Goal: Transaction & Acquisition: Download file/media

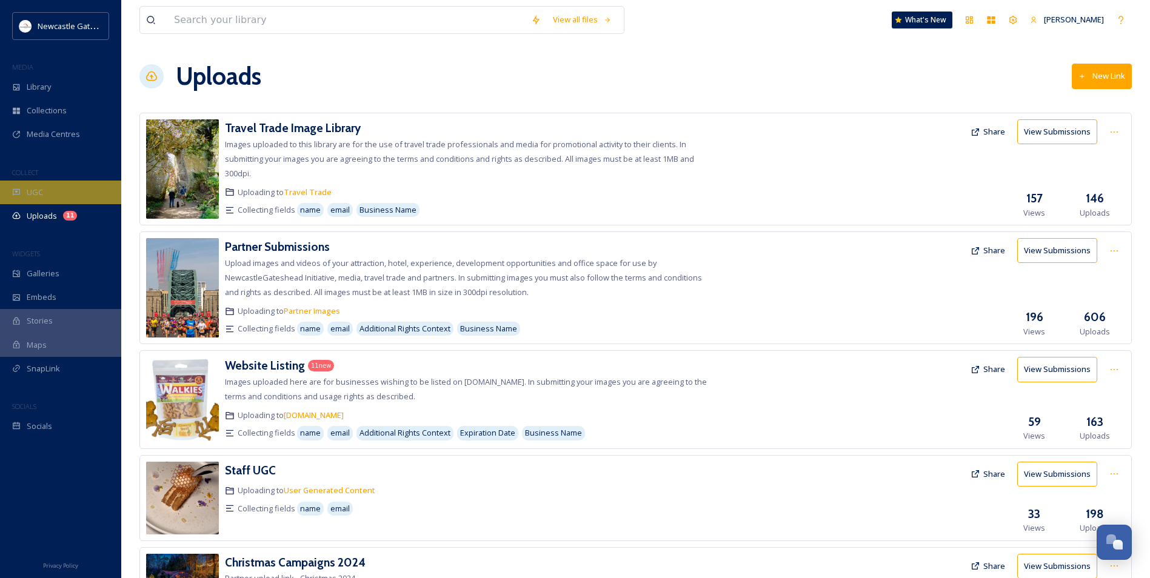
click at [48, 192] on div "UGC" at bounding box center [60, 193] width 121 height 24
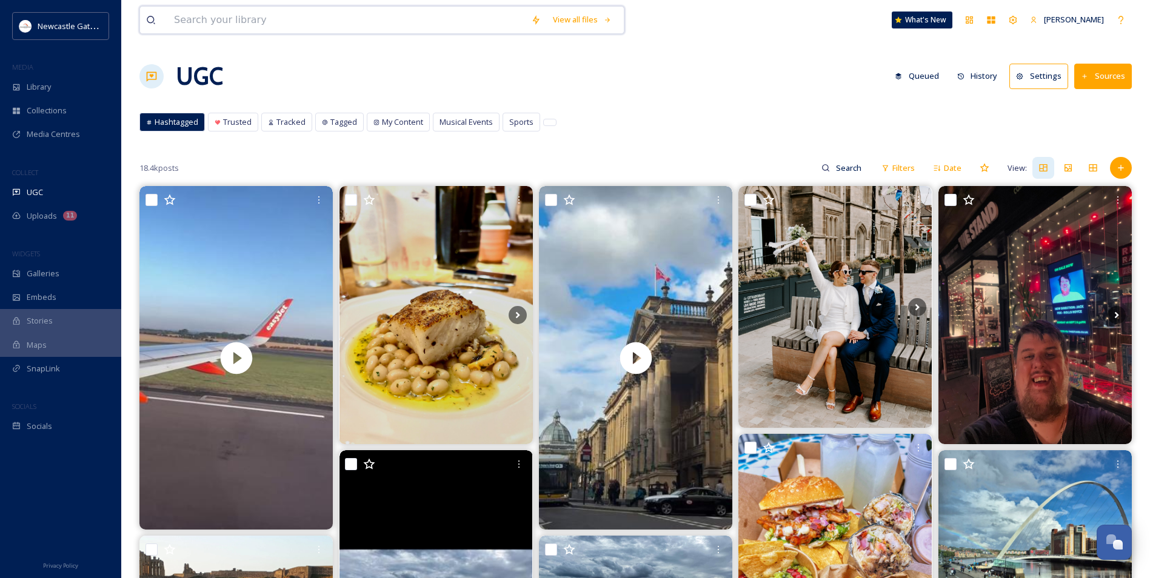
click at [213, 26] on input at bounding box center [346, 20] width 357 height 27
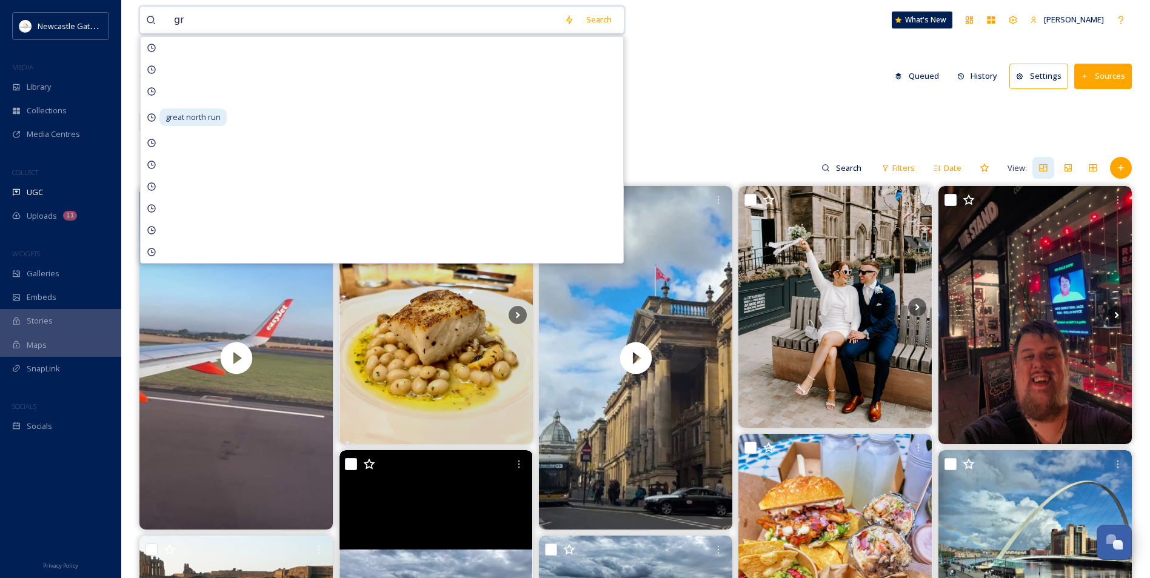
type input "g"
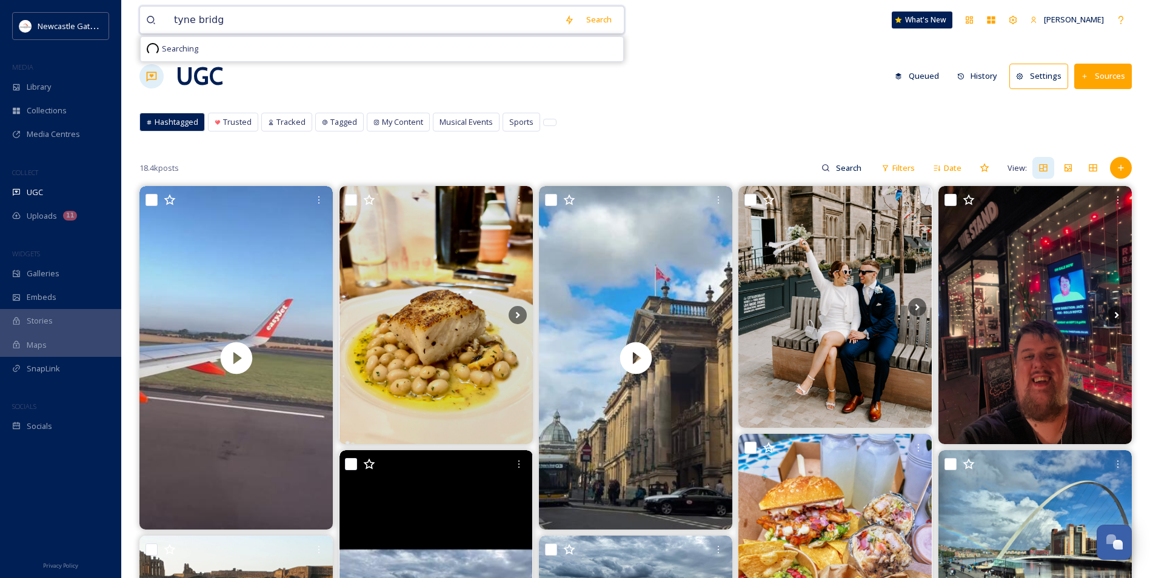
type input "tyne bridge"
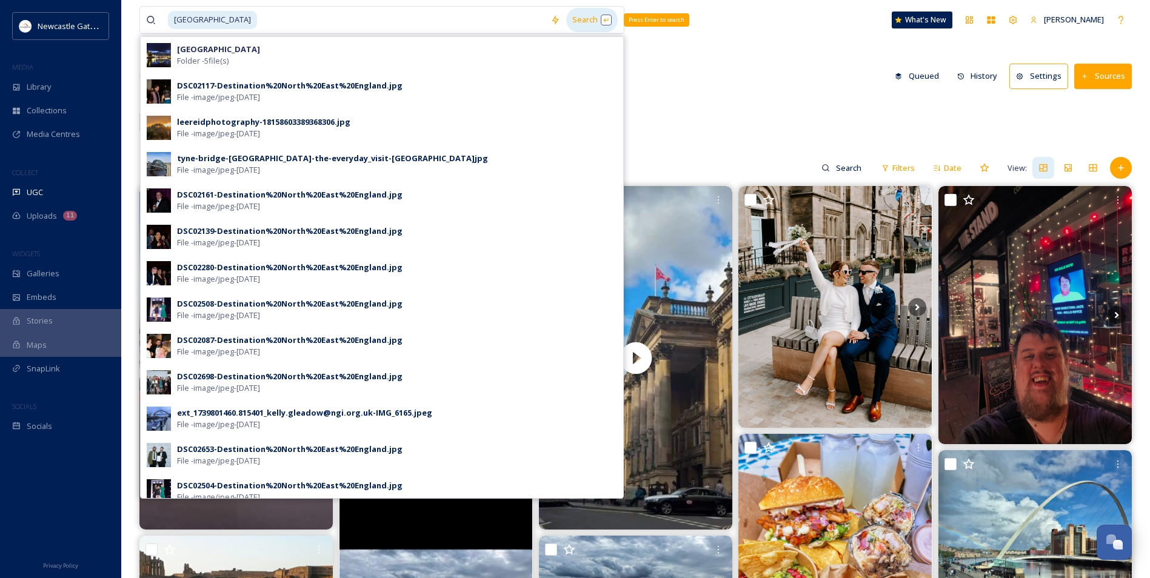
click at [583, 30] on div "Search Press Enter to search" at bounding box center [592, 20] width 52 height 24
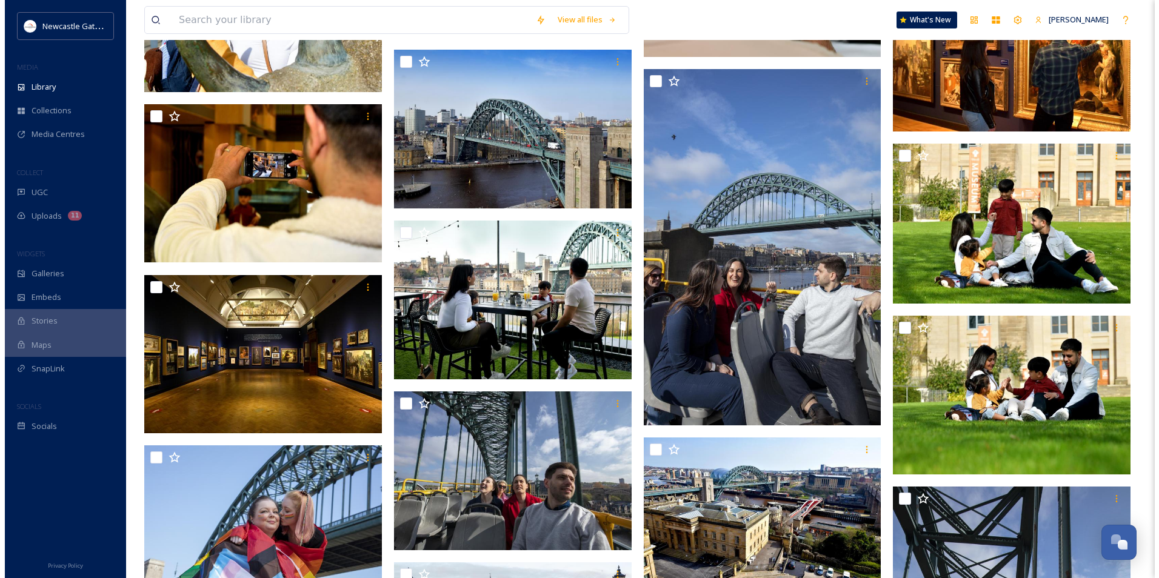
scroll to position [2242, 0]
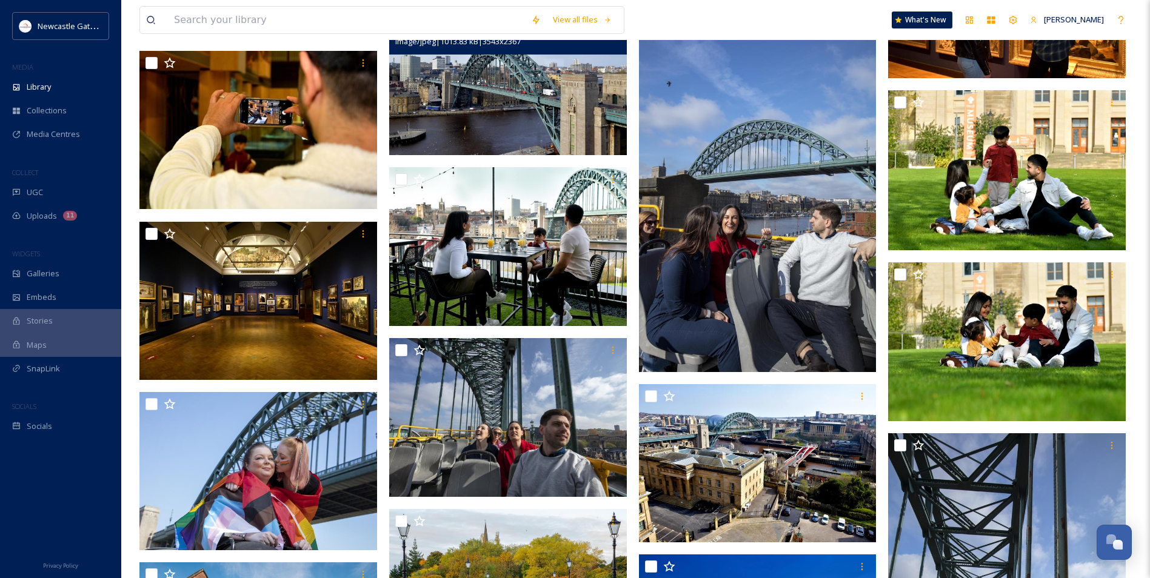
click at [545, 121] on img at bounding box center [508, 75] width 238 height 159
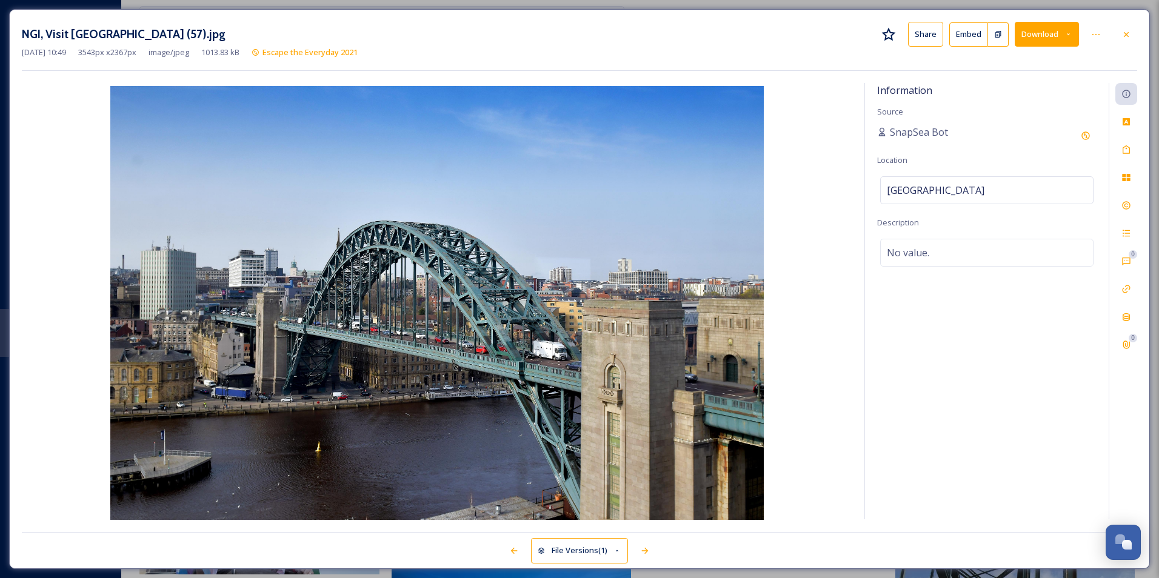
click at [1056, 38] on button "Download" at bounding box center [1047, 34] width 64 height 25
click at [1046, 59] on span "Download Original (3543 x 2367)" at bounding box center [1015, 62] width 115 height 12
